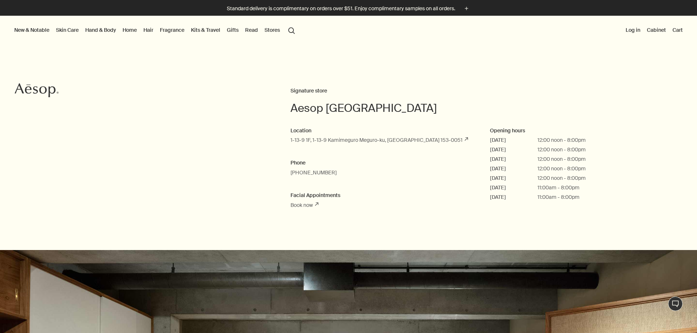
click at [71, 31] on link "Skin Care" at bounding box center [67, 30] width 26 height 10
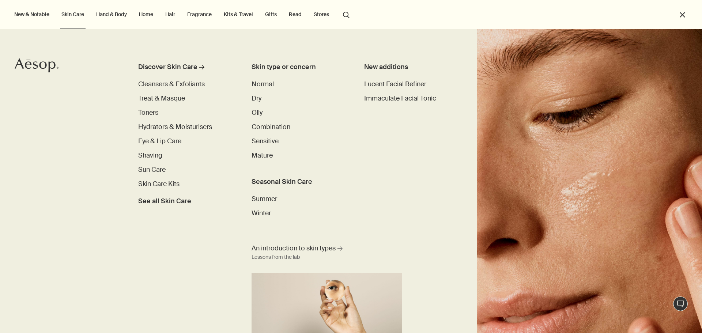
click at [351, 14] on button "search Search" at bounding box center [346, 14] width 13 height 14
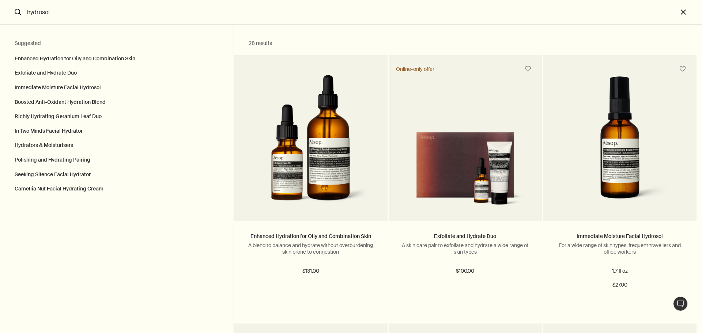
type input "hydrosol"
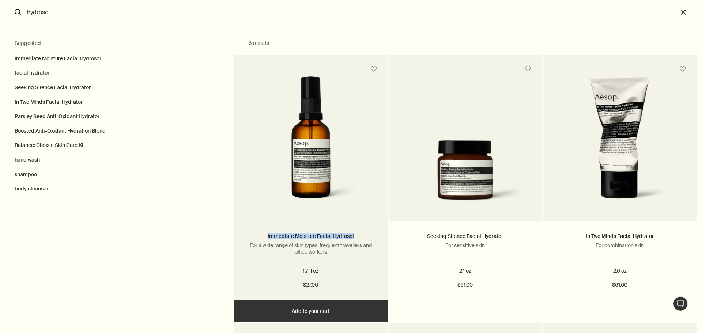
drag, startPoint x: 357, startPoint y: 236, endPoint x: 264, endPoint y: 236, distance: 92.5
click at [264, 236] on h3 "Immediate Moisture Facial Hydrosol" at bounding box center [311, 236] width 132 height 9
copy link "Immediate Moisture Facial Hydrosol"
